Goal: Find contact information: Find contact information

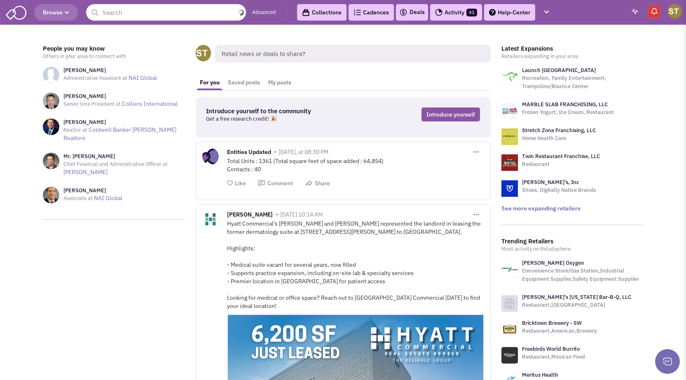
click at [139, 6] on input "text" at bounding box center [166, 12] width 160 height 16
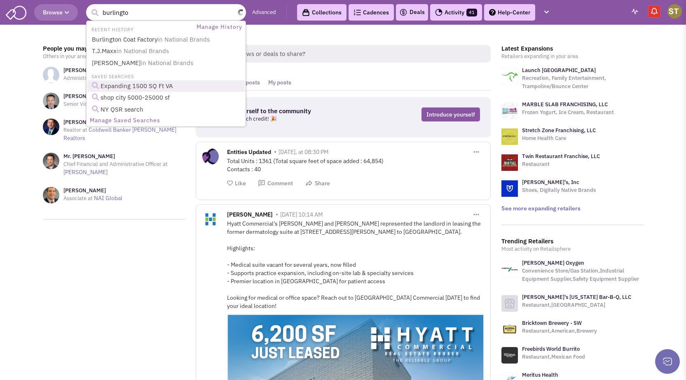
type input "burlington"
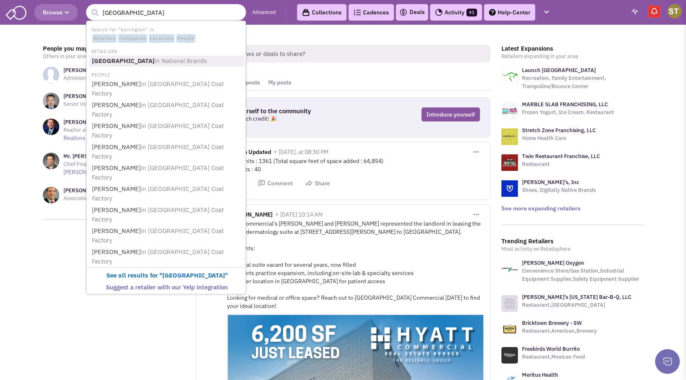
click at [109, 62] on b "[GEOGRAPHIC_DATA]" at bounding box center [123, 61] width 63 height 8
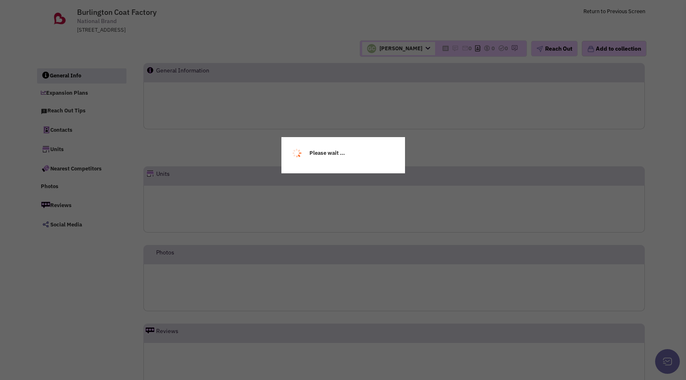
scroll to position [70, 0]
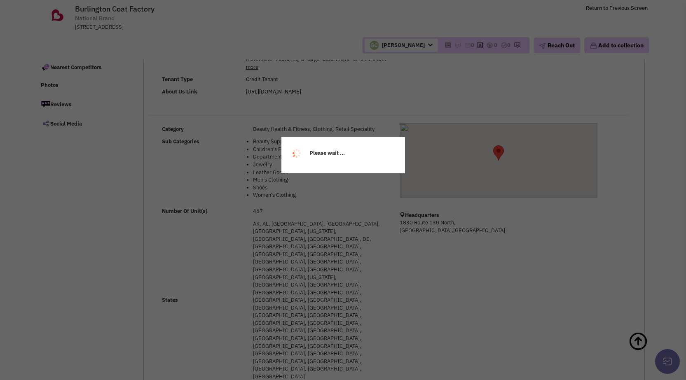
select select
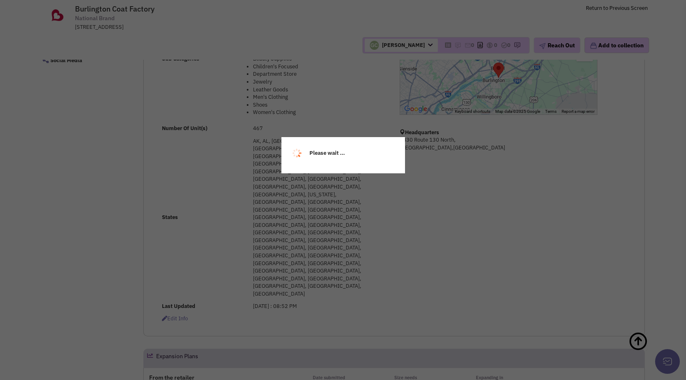
scroll to position [276, 0]
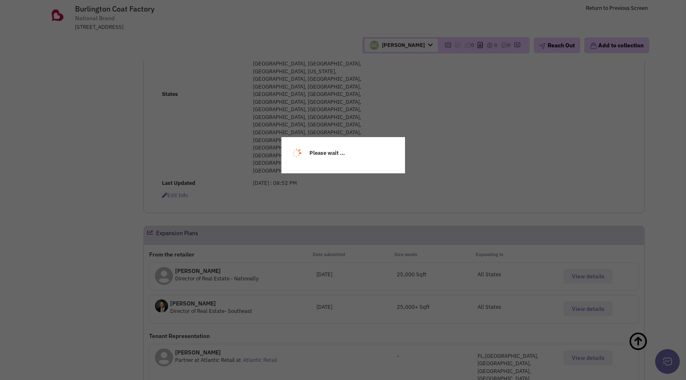
select select
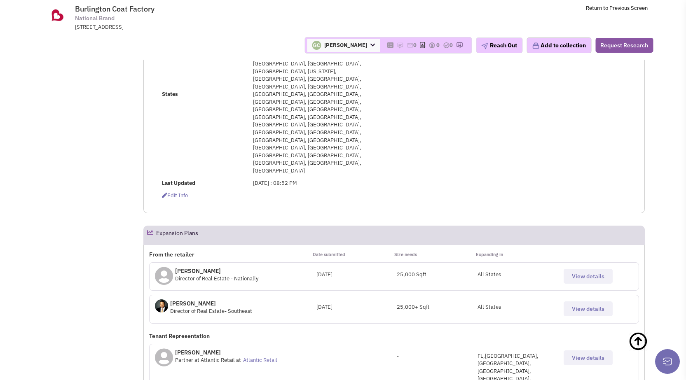
click at [207, 344] on div "[PERSON_NAME] Partner at Atlantic Retail at [GEOGRAPHIC_DATA]" at bounding box center [235, 357] width 161 height 27
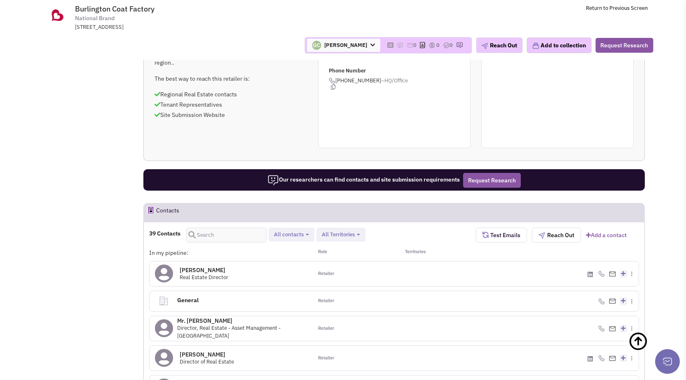
scroll to position [705, 0]
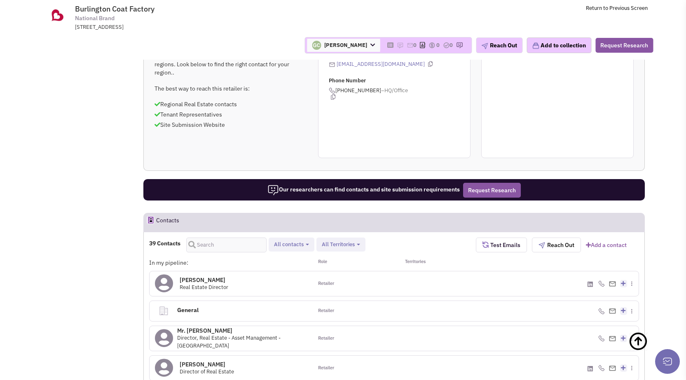
click at [612, 366] on img at bounding box center [612, 368] width 7 height 5
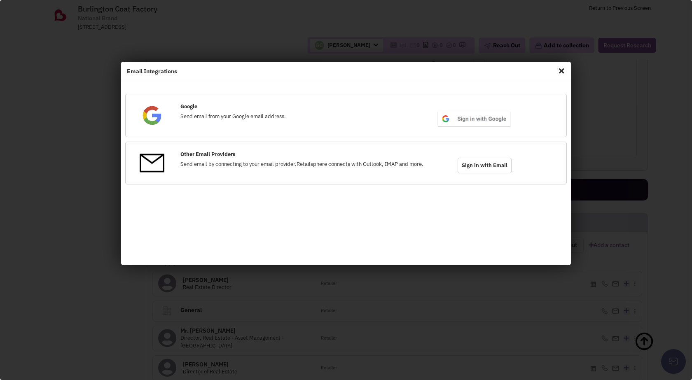
click at [559, 70] on span "Close" at bounding box center [561, 70] width 11 height 13
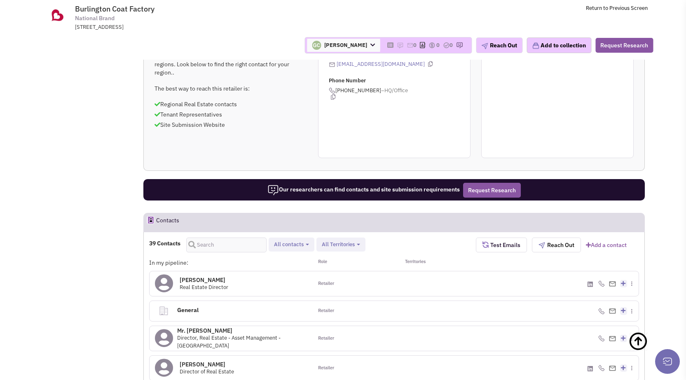
click at [208, 361] on h4 "[PERSON_NAME] 0" at bounding box center [207, 364] width 54 height 7
